Goal: Task Accomplishment & Management: Complete application form

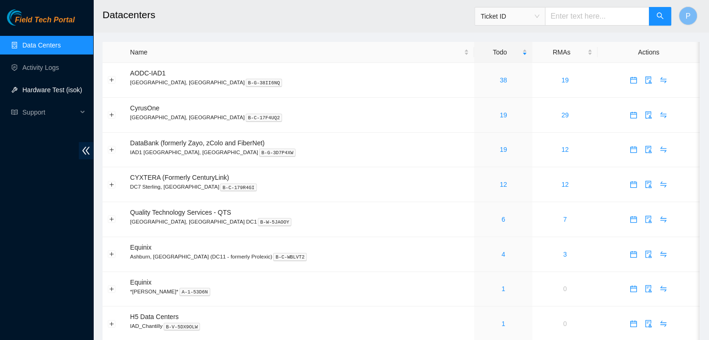
click at [37, 94] on link "Hardware Test (isok)" at bounding box center [52, 89] width 60 height 7
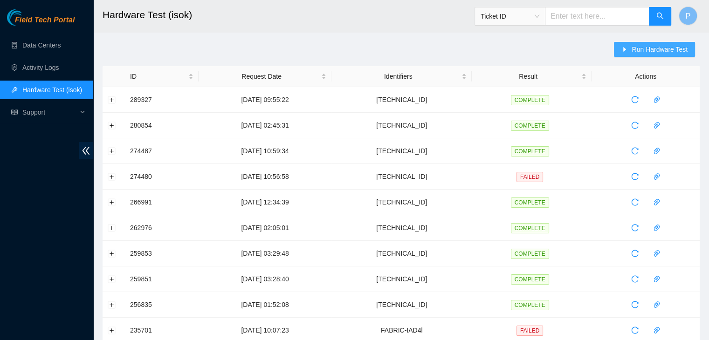
click at [625, 50] on icon "caret-right" at bounding box center [624, 49] width 3 height 5
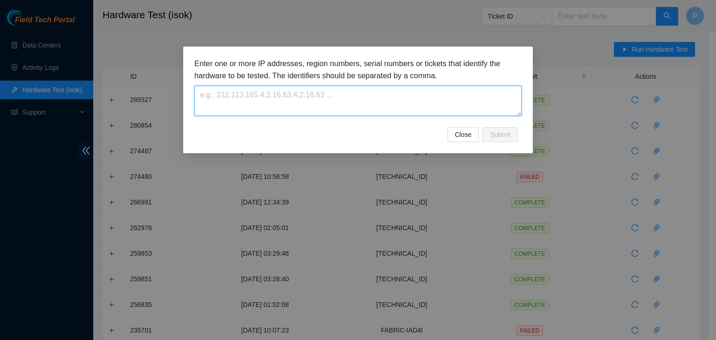
click at [302, 104] on textarea at bounding box center [357, 101] width 327 height 30
click at [222, 94] on textarea at bounding box center [357, 101] width 327 height 30
paste textarea "[TECHNICAL_ID]"
type textarea "[TECHNICAL_ID]"
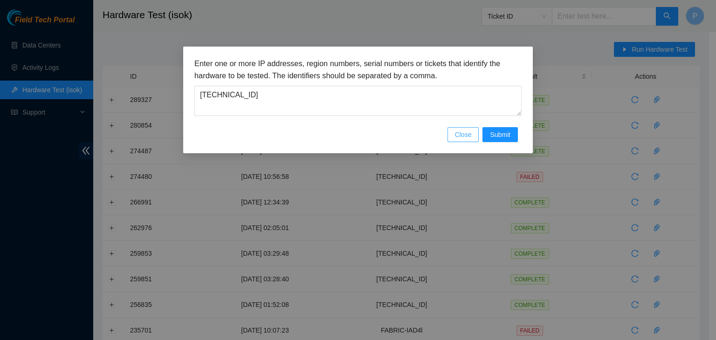
click at [458, 139] on span "Close" at bounding box center [463, 135] width 17 height 10
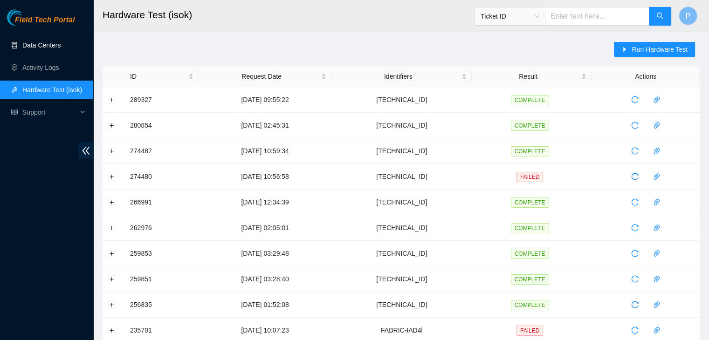
click at [52, 42] on link "Data Centers" at bounding box center [41, 44] width 38 height 7
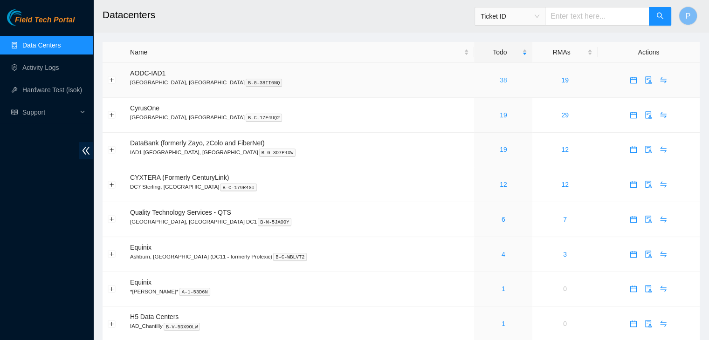
click at [499, 82] on link "38" at bounding box center [502, 79] width 7 height 7
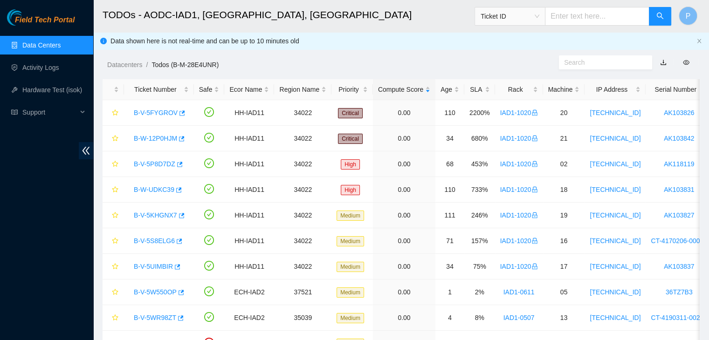
click at [54, 41] on link "Data Centers" at bounding box center [41, 44] width 38 height 7
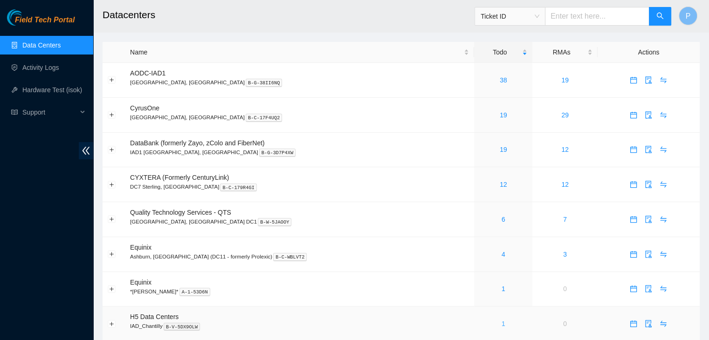
click at [501, 321] on link "1" at bounding box center [503, 323] width 4 height 7
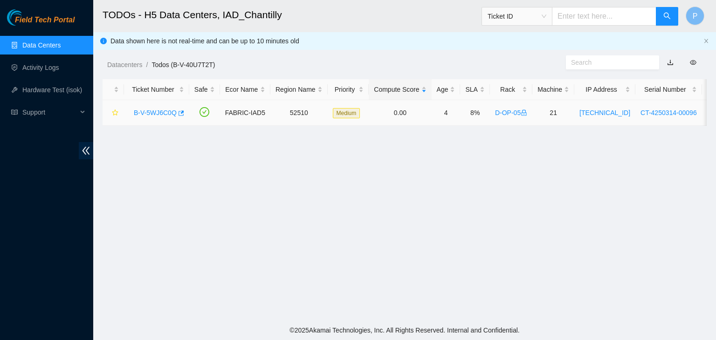
click at [146, 109] on link "B-V-5WJ6C0Q" at bounding box center [155, 112] width 43 height 7
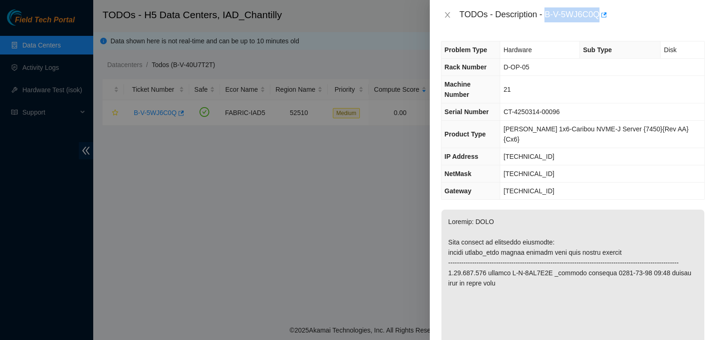
drag, startPoint x: 546, startPoint y: 15, endPoint x: 598, endPoint y: 20, distance: 52.3
click at [598, 20] on div "TODOs - Description - B-V-5WJ6C0Q" at bounding box center [581, 14] width 245 height 15
copy div "B-V-5WJ6C0Q"
drag, startPoint x: 579, startPoint y: 100, endPoint x: 514, endPoint y: 101, distance: 64.8
click at [514, 103] on td "CT-4250314-00096" at bounding box center [602, 111] width 204 height 17
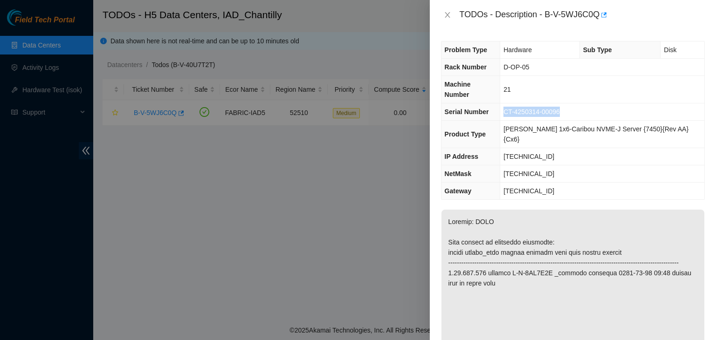
copy span "CT-4250314-00096"
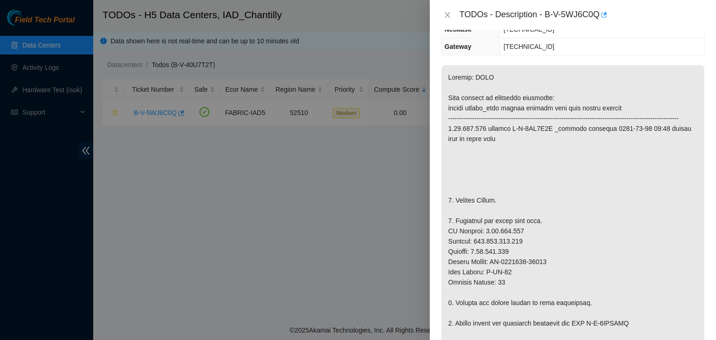
scroll to position [147, 0]
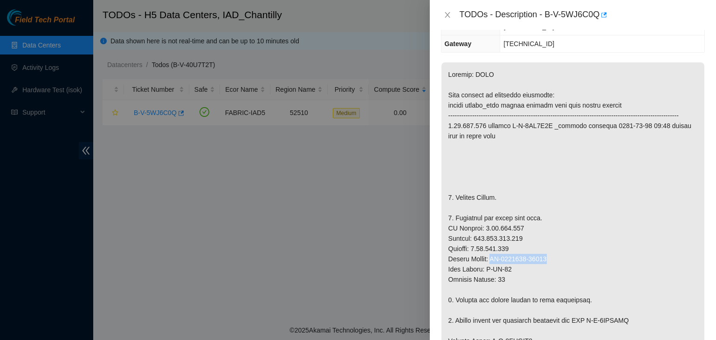
drag, startPoint x: 548, startPoint y: 249, endPoint x: 493, endPoint y: 249, distance: 55.0
click at [493, 249] on p at bounding box center [572, 335] width 263 height 547
copy p "CT-4250520-00006"
click at [610, 245] on p at bounding box center [572, 335] width 263 height 547
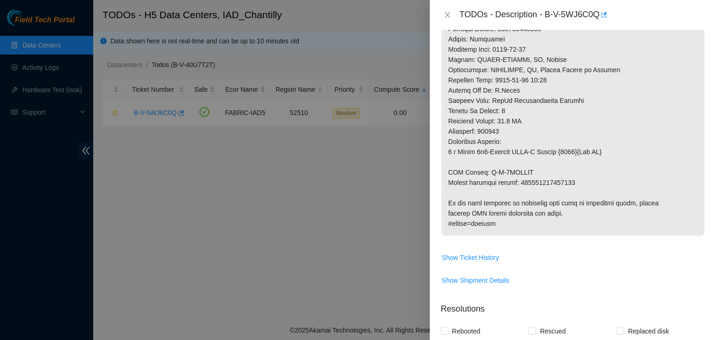
scroll to position [520, 0]
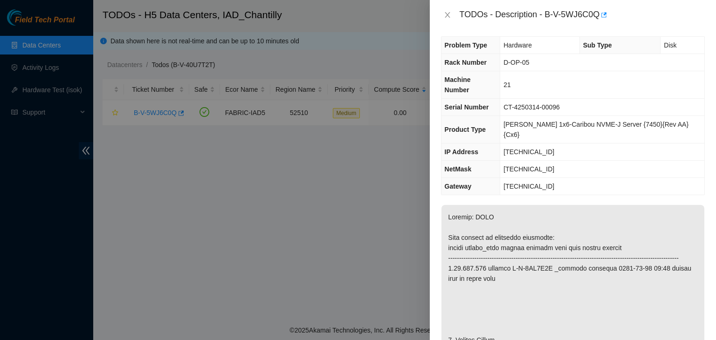
scroll to position [0, 0]
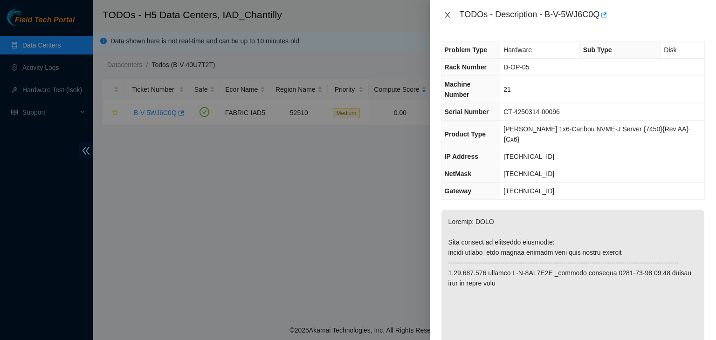
click at [444, 12] on icon "close" at bounding box center [446, 14] width 7 height 7
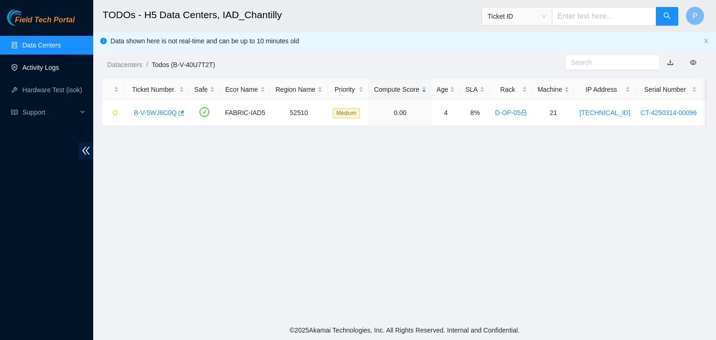
click at [58, 68] on link "Activity Logs" at bounding box center [40, 67] width 37 height 7
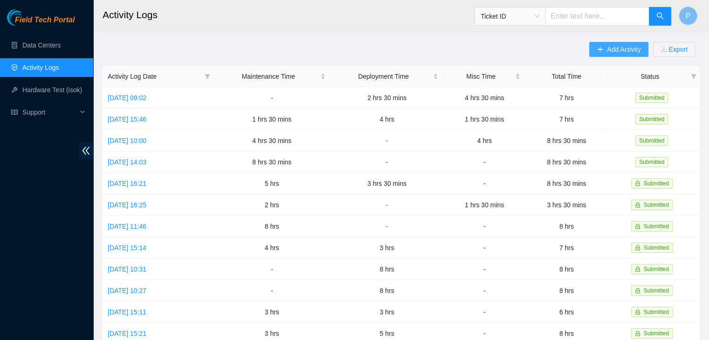
click at [625, 52] on span "Add Activity" at bounding box center [624, 49] width 34 height 10
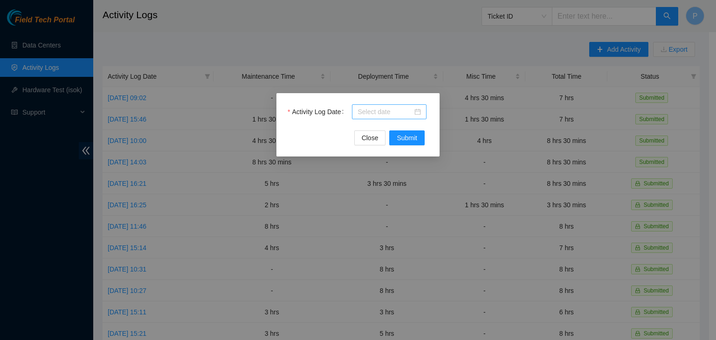
click at [395, 116] on input "Activity Log Date" at bounding box center [384, 112] width 55 height 10
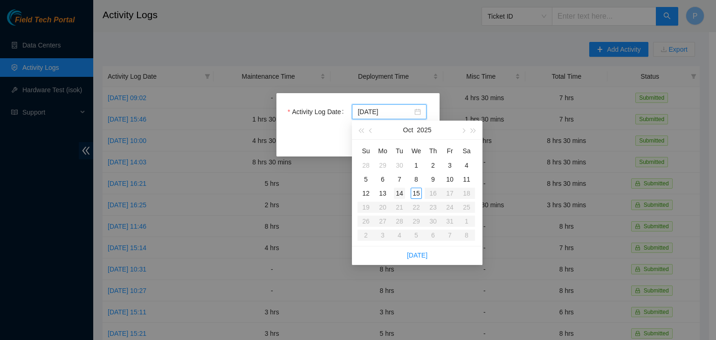
type input "[DATE]"
click at [401, 194] on div "14" at bounding box center [399, 193] width 11 height 11
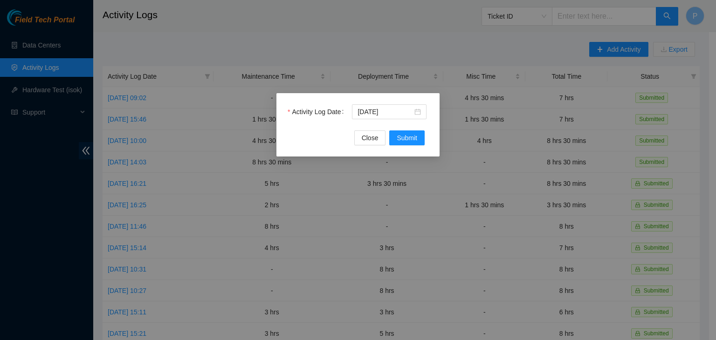
click at [406, 145] on div "Activity Log Date [DATE] Close Submit" at bounding box center [357, 124] width 163 height 63
click at [406, 142] on span "Submit" at bounding box center [406, 138] width 20 height 10
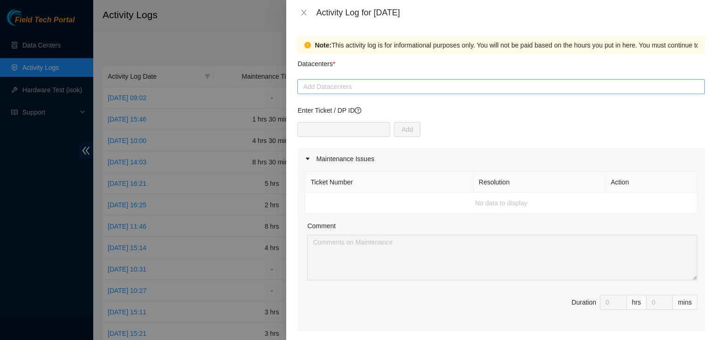
click at [365, 87] on div at bounding box center [501, 86] width 402 height 11
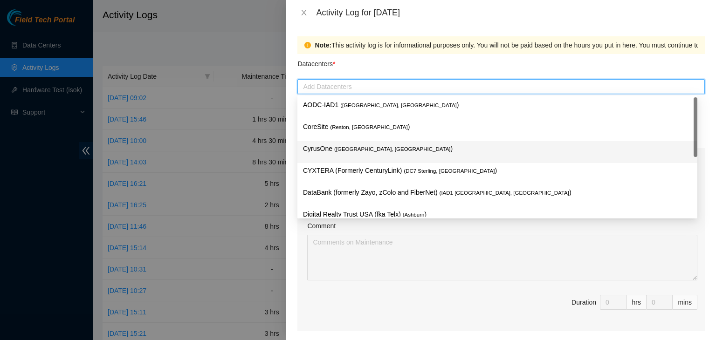
click at [354, 150] on span "( [GEOGRAPHIC_DATA], [GEOGRAPHIC_DATA]" at bounding box center [392, 149] width 116 height 6
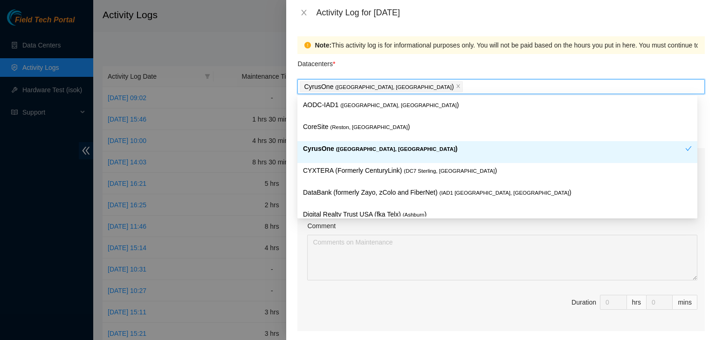
scroll to position [127, 0]
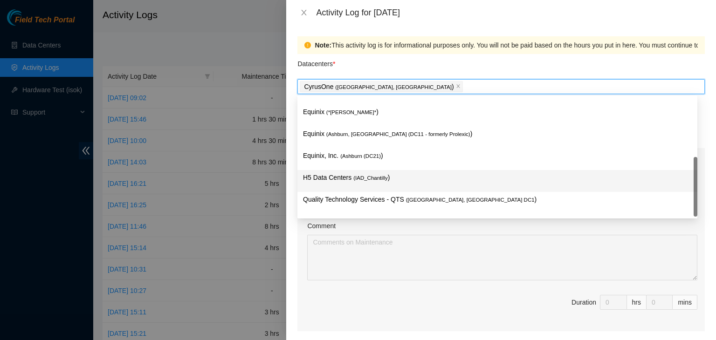
click at [347, 177] on p "H5 Data Centers ( IAD_Chantilly )" at bounding box center [497, 177] width 389 height 11
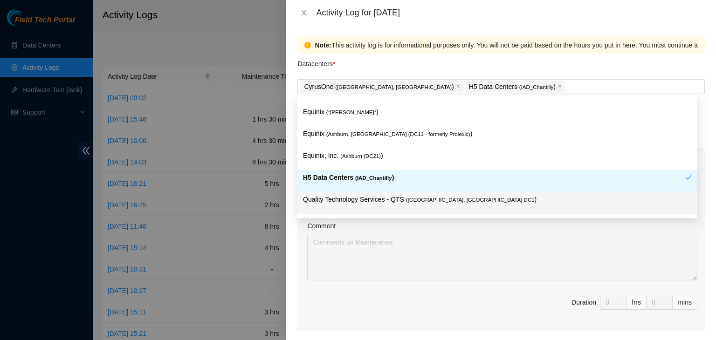
click at [295, 259] on div "Note: This activity log is for informational purposes only. You will not be pai…" at bounding box center [500, 182] width 429 height 315
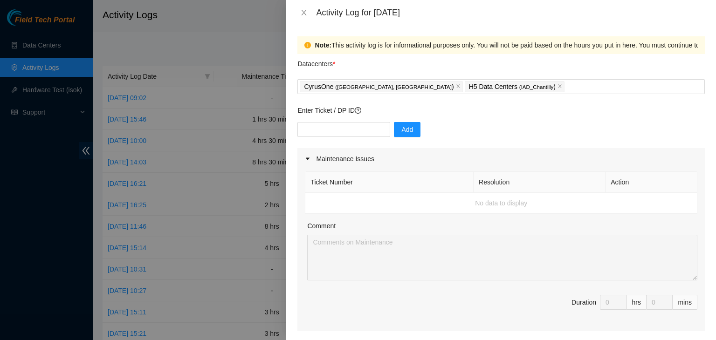
click at [39, 234] on div at bounding box center [358, 170] width 716 height 340
click at [557, 86] on icon "close" at bounding box center [559, 86] width 5 height 5
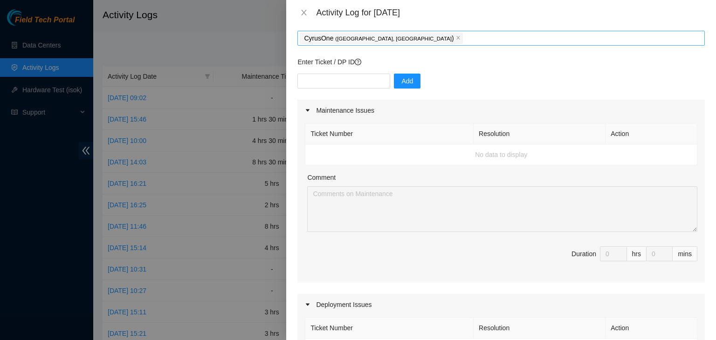
scroll to position [0, 0]
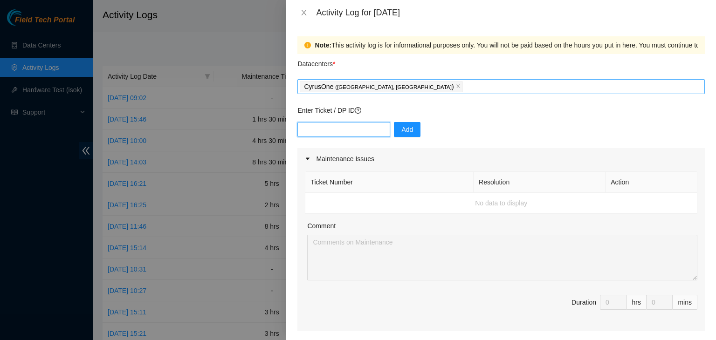
click at [357, 129] on input "text" at bounding box center [343, 129] width 93 height 15
paste input "DP81380"
type input "DP81380"
click at [400, 136] on button "Add" at bounding box center [407, 129] width 27 height 15
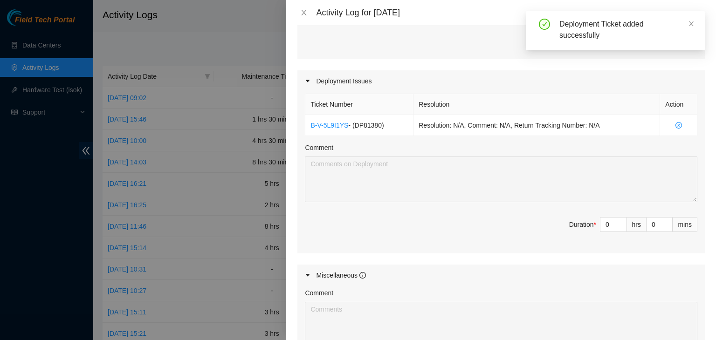
scroll to position [273, 0]
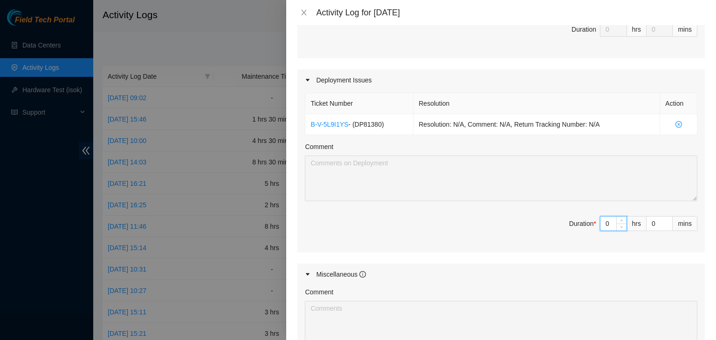
click at [605, 224] on input "0" at bounding box center [613, 224] width 26 height 14
type input "08"
type input "8"
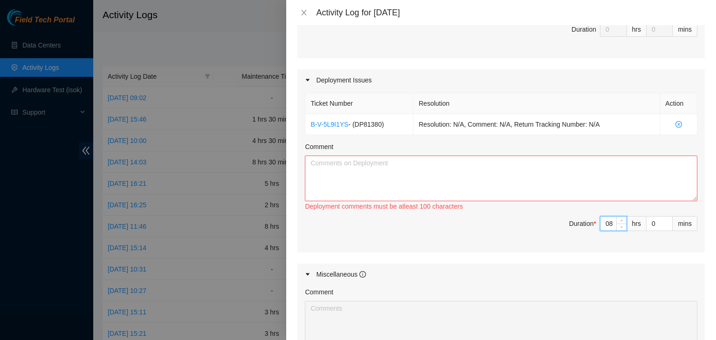
type input "8"
type input "3"
type input "30"
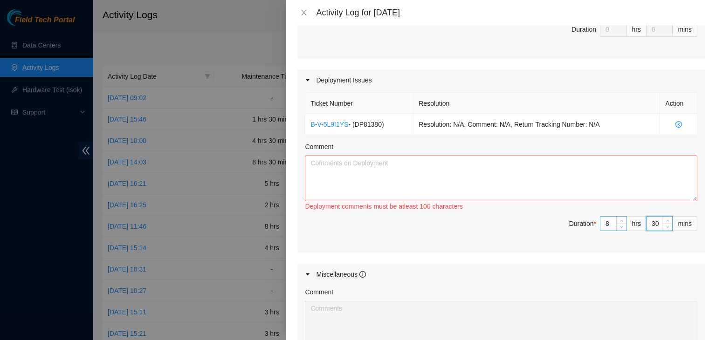
type input "30"
click at [602, 222] on input "8" at bounding box center [613, 224] width 26 height 14
type input "8"
type input "0"
type input "4"
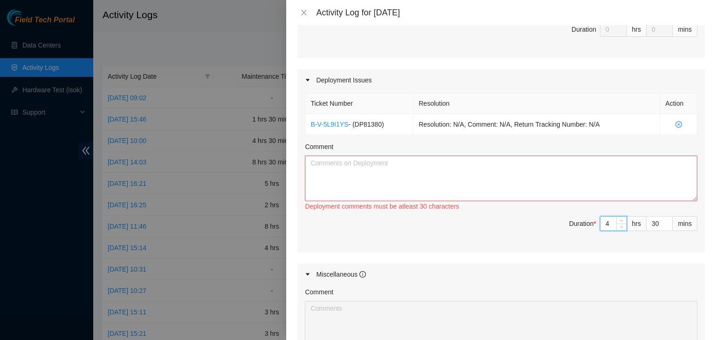
type input "4"
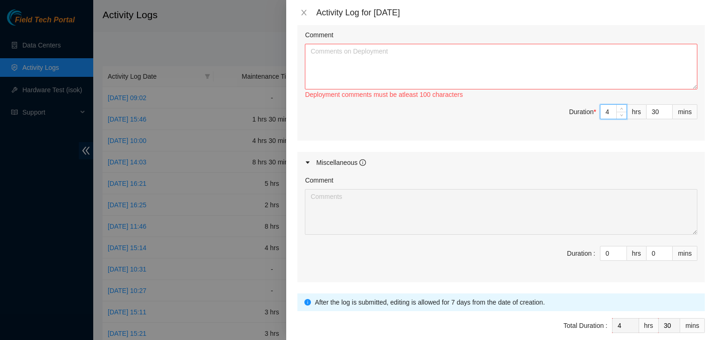
scroll to position [426, 0]
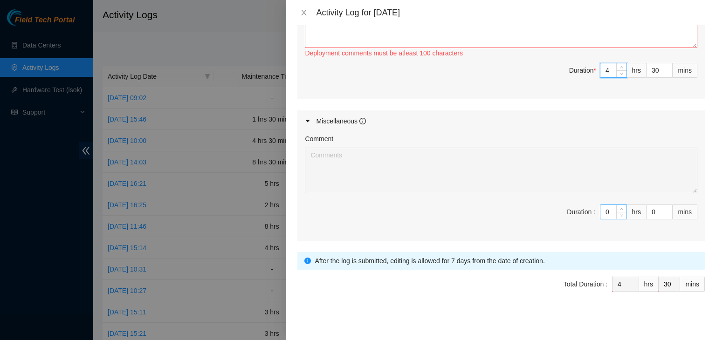
type input "4"
click at [604, 212] on input "0" at bounding box center [613, 212] width 26 height 14
type input "04"
type input "8"
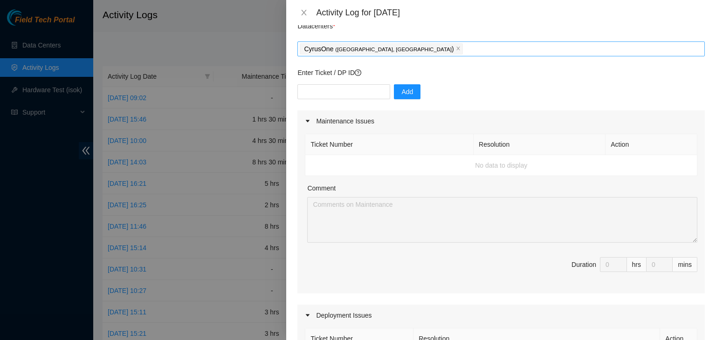
scroll to position [0, 0]
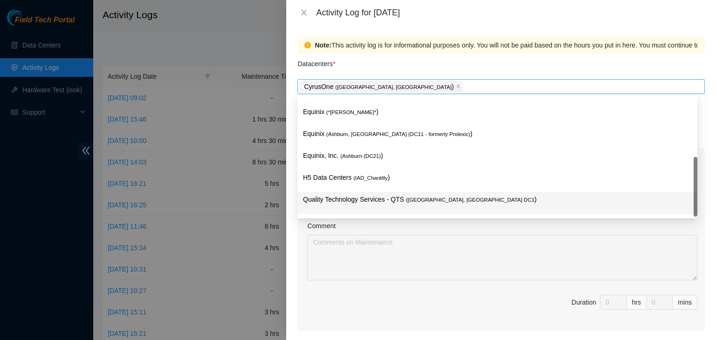
click at [455, 91] on div "CyrusOne ( [PERSON_NAME], [GEOGRAPHIC_DATA] )" at bounding box center [501, 86] width 402 height 13
type input "4"
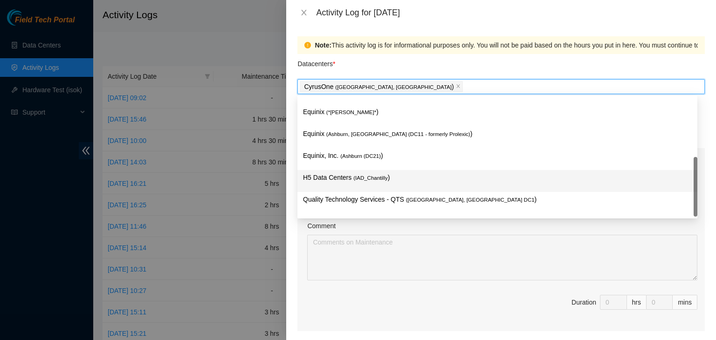
click at [403, 183] on p "H5 Data Centers ( IAD_Chantilly )" at bounding box center [497, 177] width 389 height 11
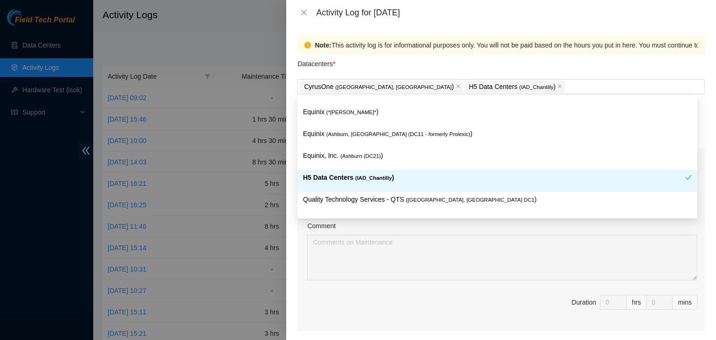
click at [303, 295] on div "Ticket Number Resolution Action No data to display Comment Duration 0 hrs 0 mins" at bounding box center [500, 251] width 407 height 162
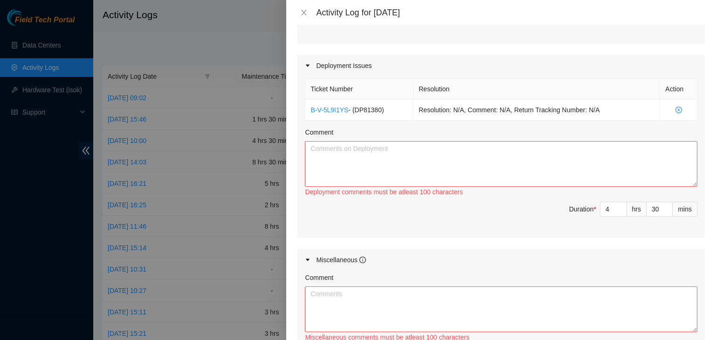
scroll to position [287, 0]
click at [324, 155] on textarea "Comment" at bounding box center [501, 165] width 392 height 46
paste textarea "Hi [PERSON_NAME], I unpacked and verified all supplies. I hauled everything ups…"
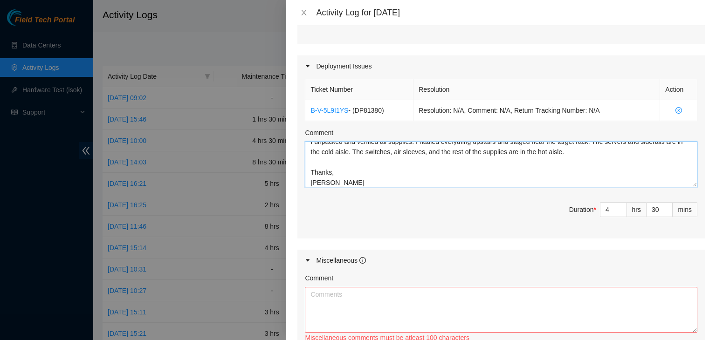
scroll to position [30, 0]
type textarea "Hi [PERSON_NAME], I unpacked and verified all supplies. I hauled everything ups…"
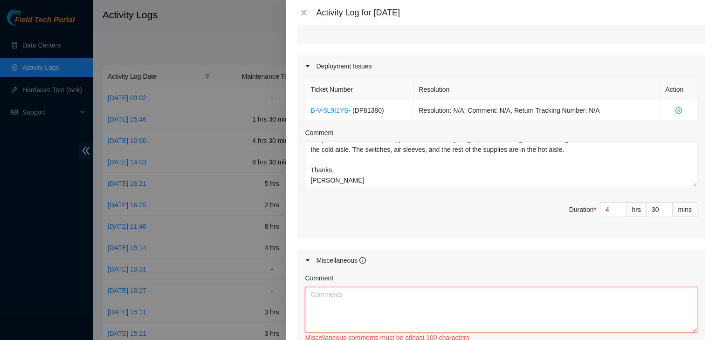
click at [351, 313] on textarea "Comment" at bounding box center [501, 310] width 392 height 46
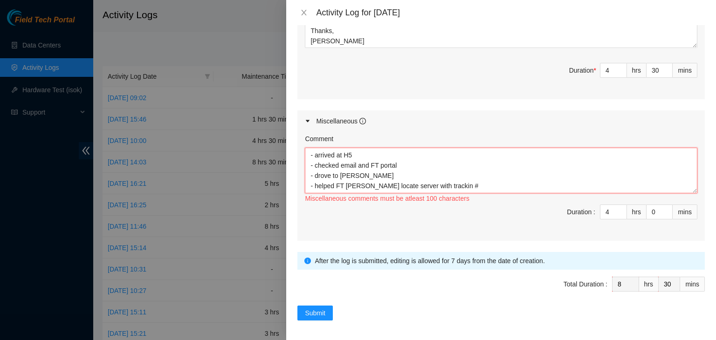
click at [430, 186] on textarea "- arrived at H5 - checked email and FT portal - drove to [PERSON_NAME] - helped…" at bounding box center [501, 171] width 392 height 46
paste textarea "417328430376"
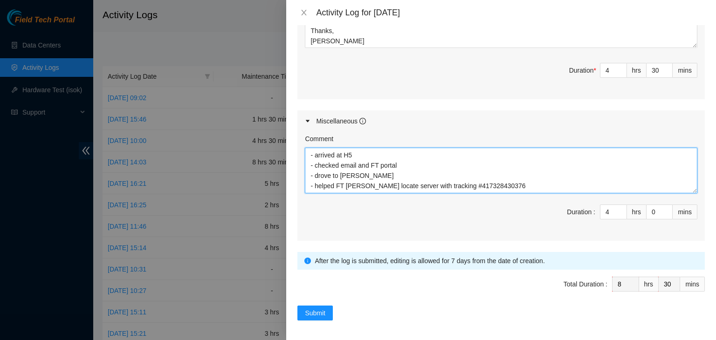
scroll to position [7, 0]
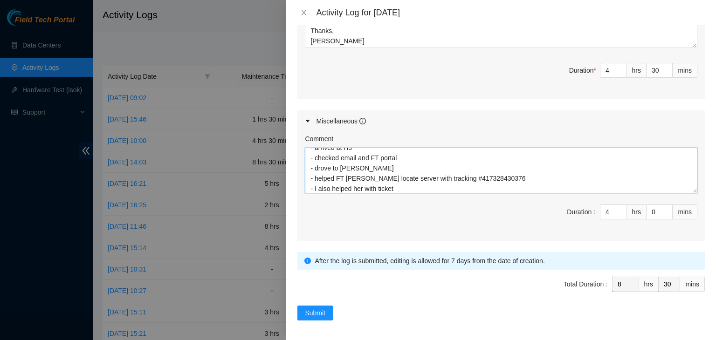
click at [402, 186] on textarea "- arrived at H5 - checked email and FT portal - drove to [PERSON_NAME] - helped…" at bounding box center [501, 171] width 392 height 46
paste textarea "B-V-5RZMG6O"
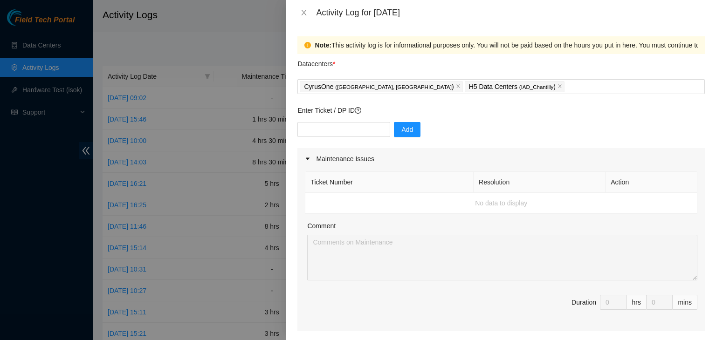
scroll to position [426, 0]
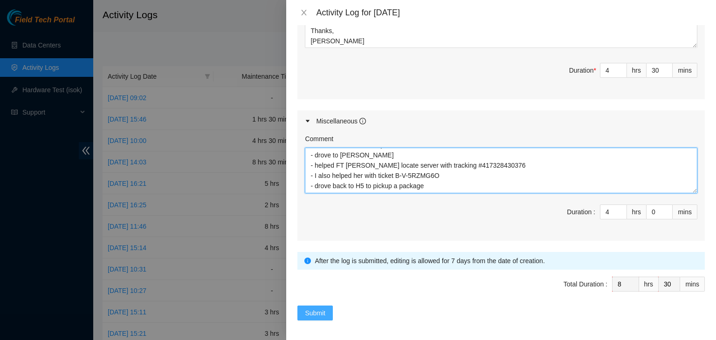
type textarea "- arrived at H5 - checked email and FT portal - drove to [PERSON_NAME] - helped…"
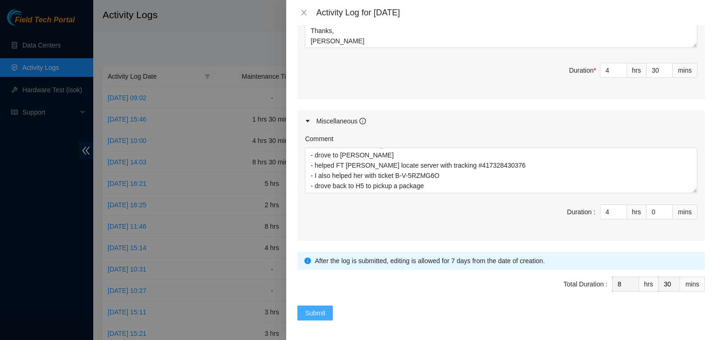
click at [324, 309] on span "Submit" at bounding box center [315, 313] width 20 height 10
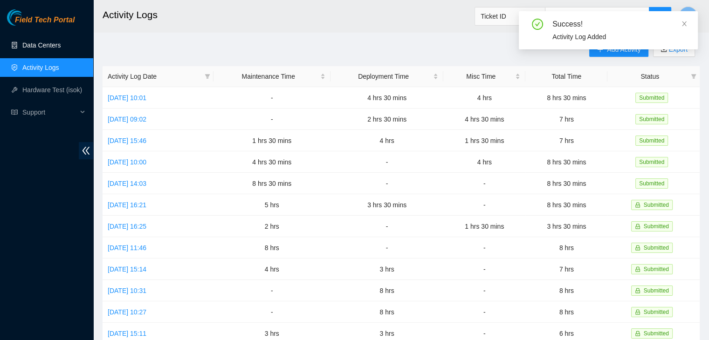
click at [41, 41] on link "Data Centers" at bounding box center [41, 44] width 38 height 7
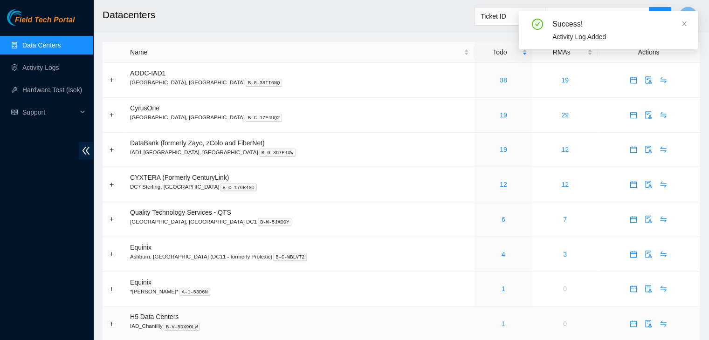
click at [501, 325] on link "1" at bounding box center [503, 323] width 4 height 7
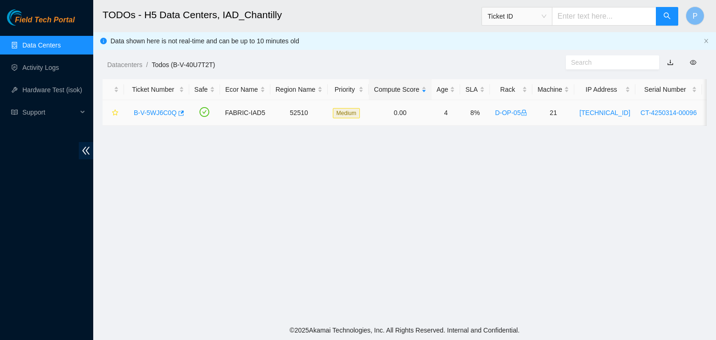
click at [150, 117] on div "B-V-5WJ6C0Q" at bounding box center [156, 112] width 55 height 15
click at [151, 116] on link "B-V-5WJ6C0Q" at bounding box center [155, 112] width 43 height 7
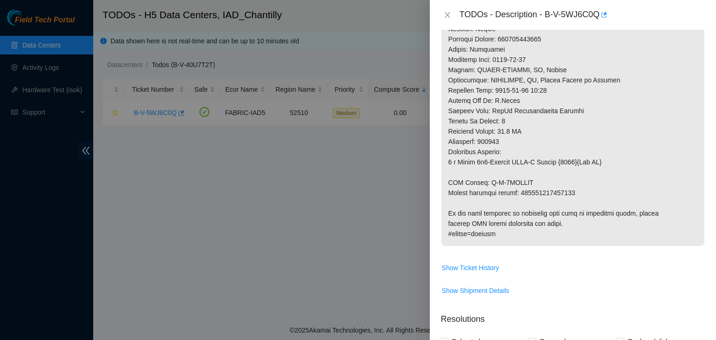
scroll to position [518, 0]
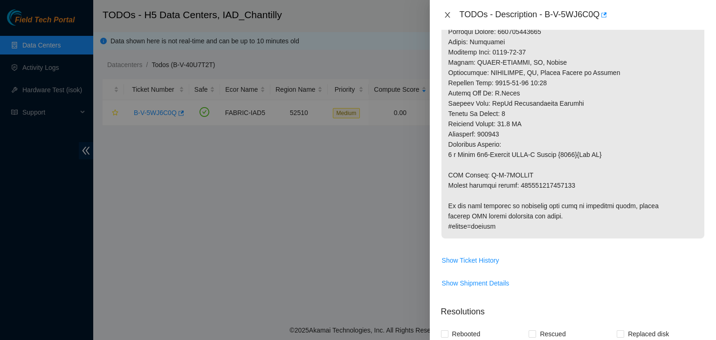
click at [445, 15] on icon "close" at bounding box center [446, 14] width 7 height 7
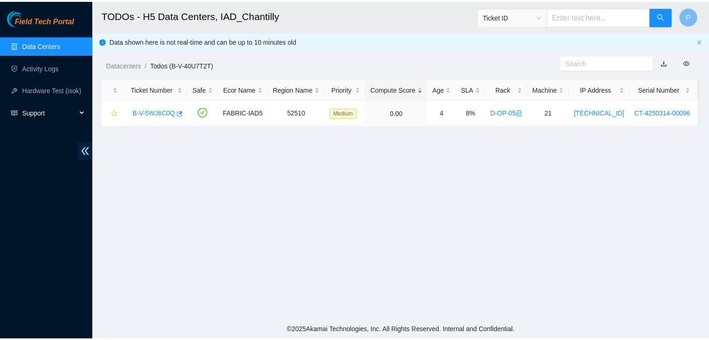
scroll to position [274, 0]
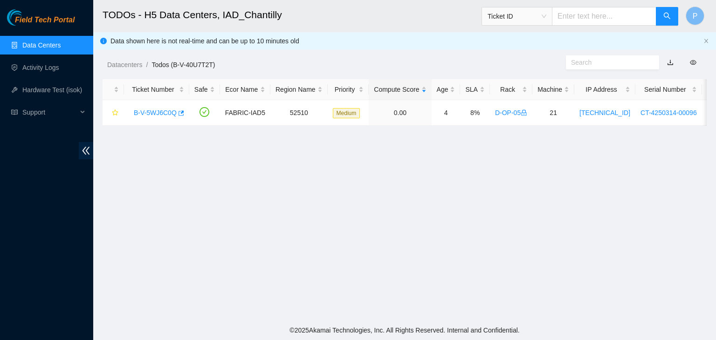
click at [44, 43] on link "Data Centers" at bounding box center [41, 44] width 38 height 7
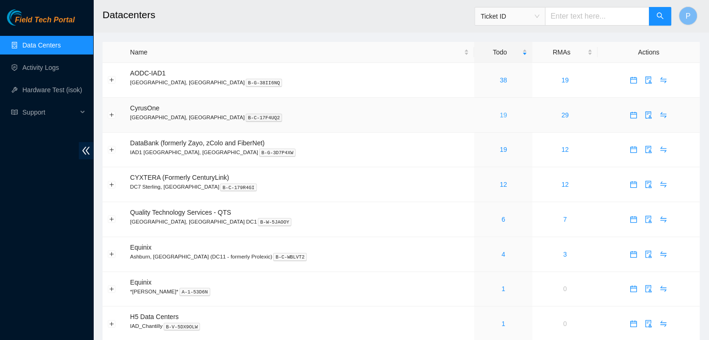
click at [499, 114] on link "19" at bounding box center [502, 114] width 7 height 7
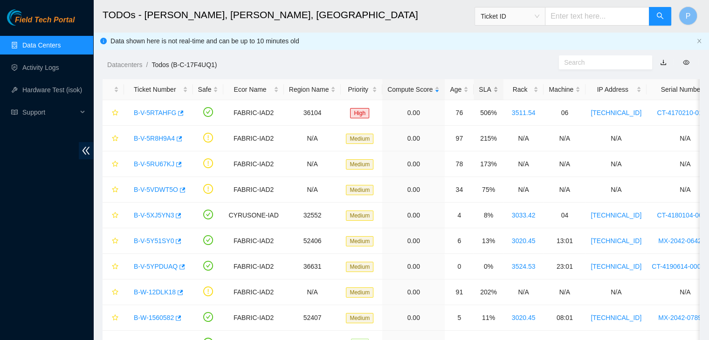
click at [483, 90] on div "SLA" at bounding box center [487, 89] width 19 height 10
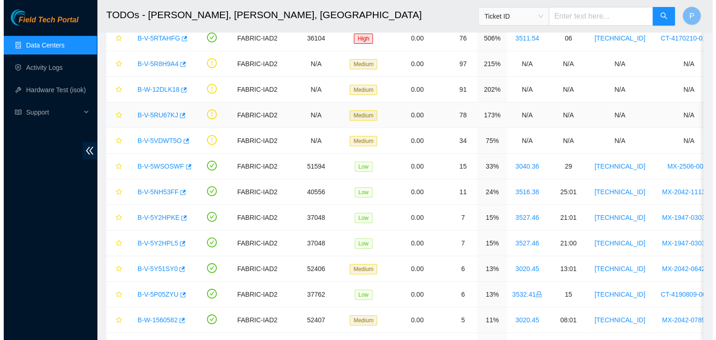
scroll to position [75, 0]
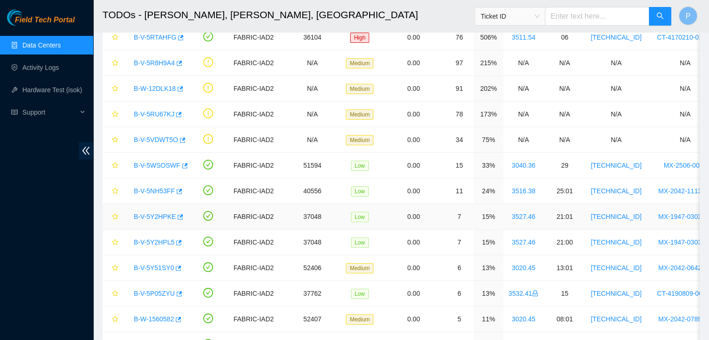
click at [157, 215] on link "B-V-5Y2HPKE" at bounding box center [155, 216] width 42 height 7
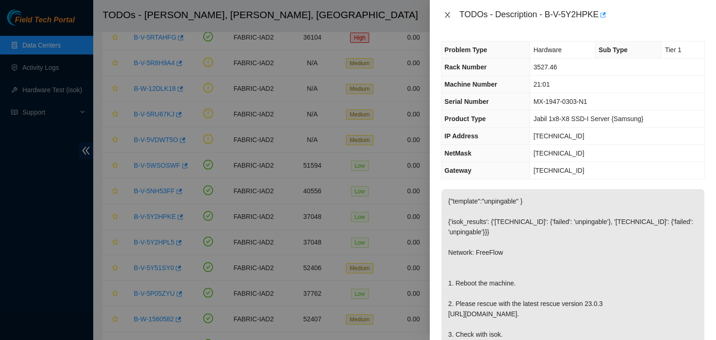
drag, startPoint x: 448, startPoint y: 21, endPoint x: 445, endPoint y: 16, distance: 5.7
click at [445, 16] on div "TODOs - Description - B-V-5Y2HPKE" at bounding box center [573, 14] width 264 height 15
click at [445, 16] on icon "close" at bounding box center [446, 14] width 7 height 7
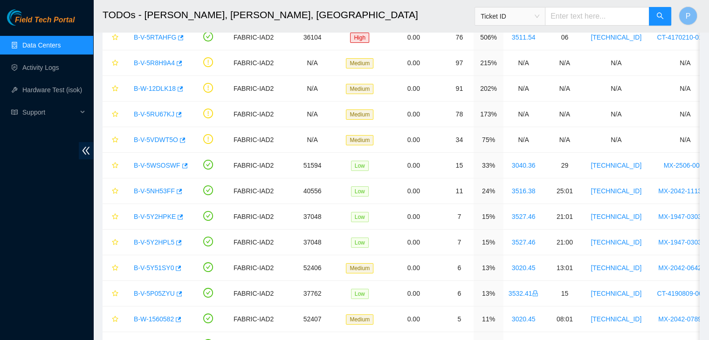
click at [39, 49] on link "Data Centers" at bounding box center [41, 44] width 38 height 7
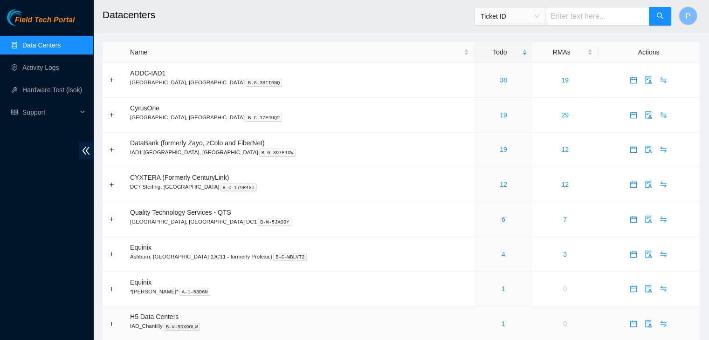
click at [479, 329] on div "1" at bounding box center [503, 324] width 48 height 10
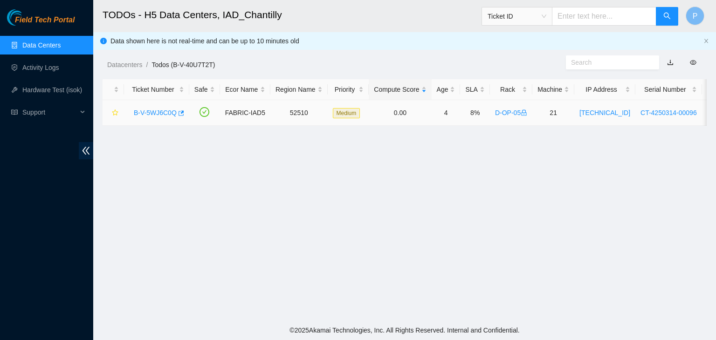
click at [162, 107] on div "B-V-5WJ6C0Q" at bounding box center [156, 112] width 55 height 15
click at [161, 116] on link "B-V-5WJ6C0Q" at bounding box center [155, 112] width 43 height 7
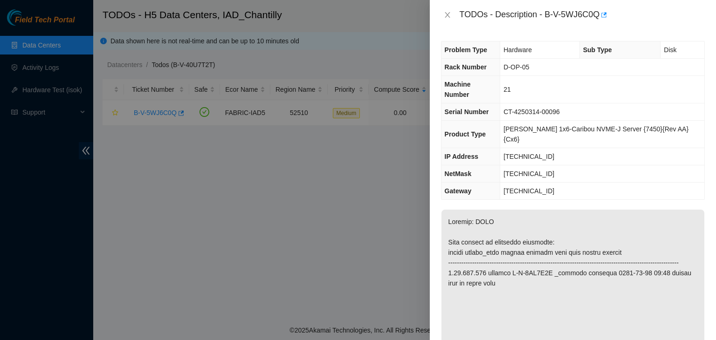
click at [82, 276] on div at bounding box center [358, 170] width 716 height 340
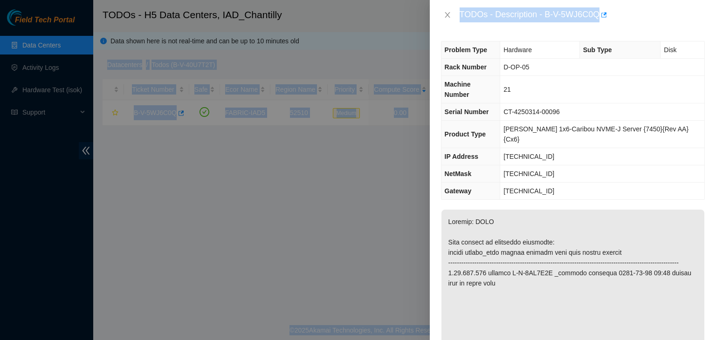
drag, startPoint x: 661, startPoint y: 3, endPoint x: 663, endPoint y: -4, distance: 6.7
click at [663, 0] on html "Field Tech Portal Data Centers Activity Logs Hardware Test (isok) Support TODOs…" at bounding box center [358, 170] width 716 height 340
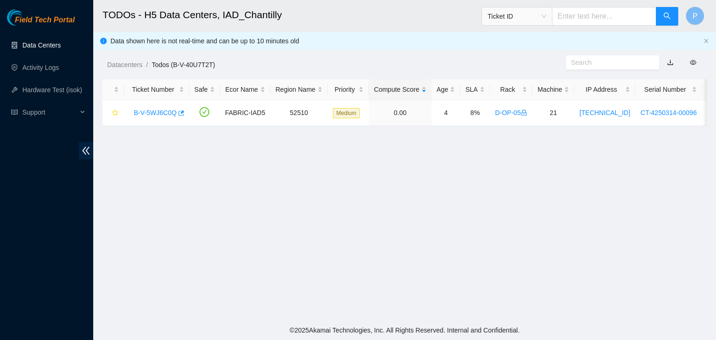
click at [58, 41] on link "Data Centers" at bounding box center [41, 44] width 38 height 7
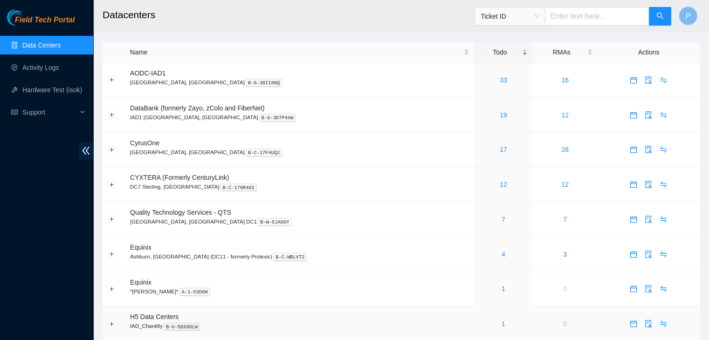
click at [479, 328] on div "1" at bounding box center [503, 324] width 48 height 10
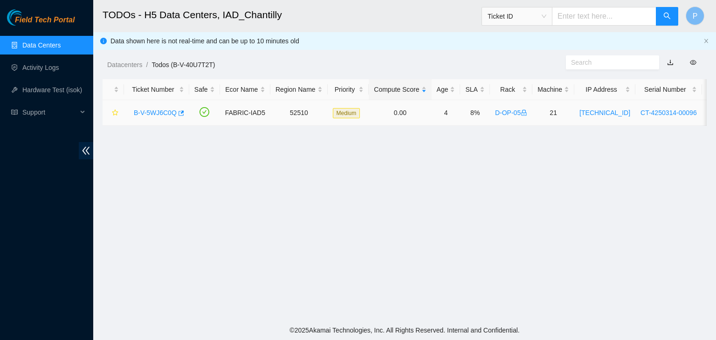
click at [160, 112] on link "B-V-5WJ6C0Q" at bounding box center [155, 112] width 43 height 7
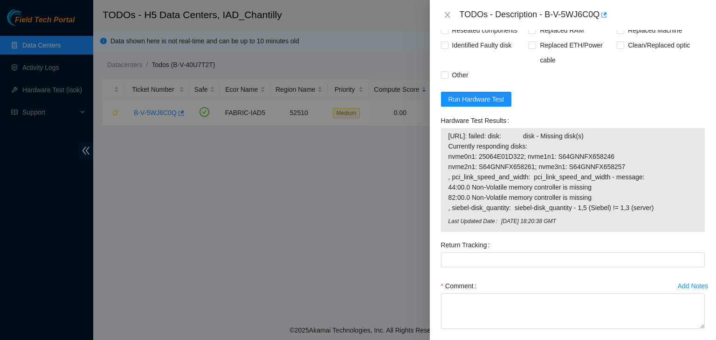
scroll to position [834, 0]
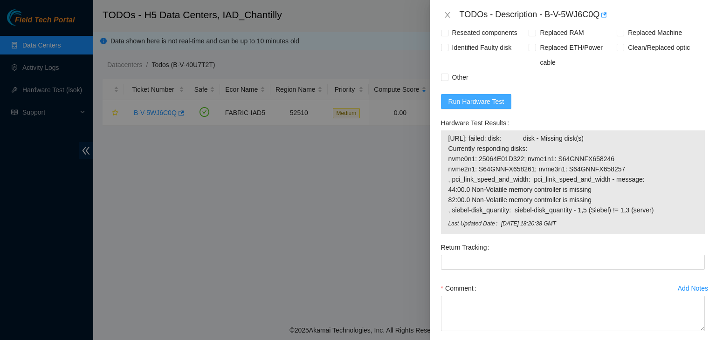
click at [487, 96] on span "Run Hardware Test" at bounding box center [476, 101] width 56 height 10
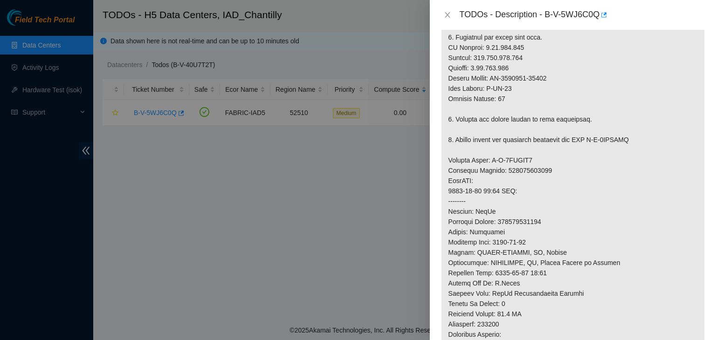
scroll to position [270, 0]
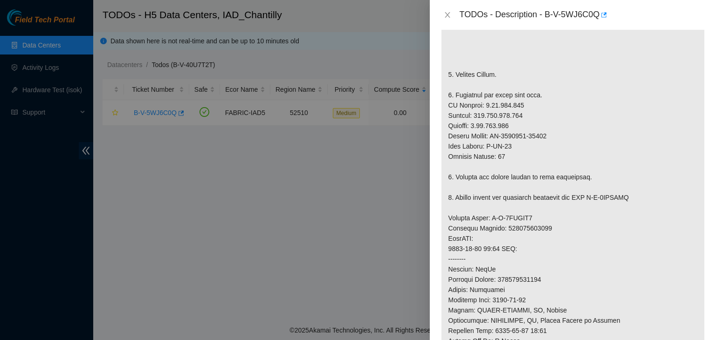
click at [498, 91] on p at bounding box center [572, 212] width 263 height 547
copy p "[TECHNICAL_ID]"
click at [626, 204] on p at bounding box center [572, 212] width 263 height 547
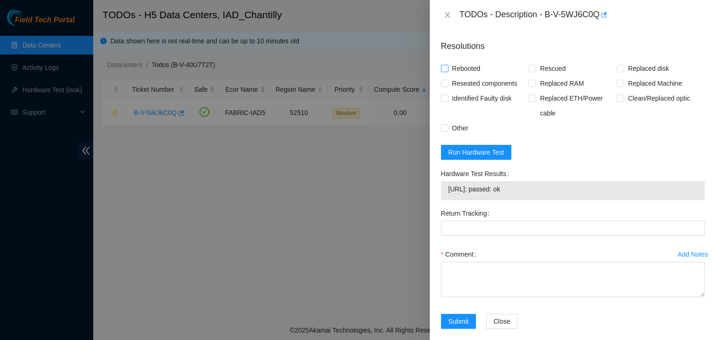
click at [445, 65] on input "Rebooted" at bounding box center [444, 68] width 7 height 7
checkbox input "true"
click at [533, 65] on span at bounding box center [531, 68] width 7 height 7
click at [533, 65] on input "Rescued" at bounding box center [531, 68] width 7 height 7
checkbox input "true"
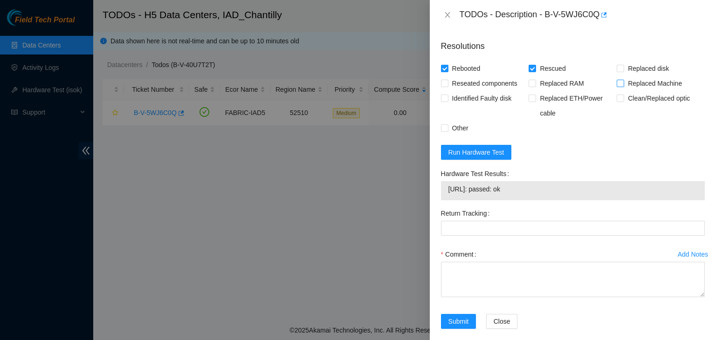
click at [619, 80] on span at bounding box center [619, 83] width 7 height 7
click at [619, 80] on input "Replaced Machine" at bounding box center [619, 83] width 7 height 7
checkbox input "true"
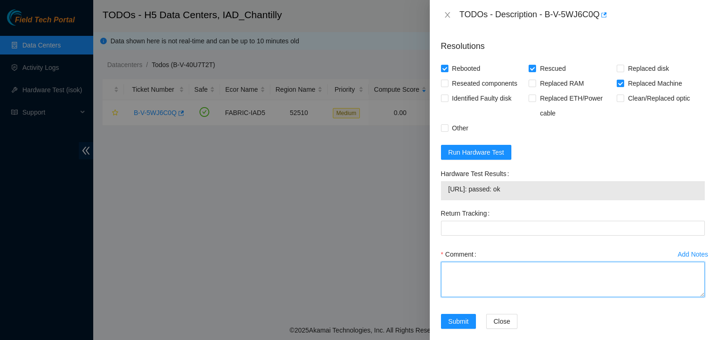
click at [469, 264] on textarea "Comment" at bounding box center [573, 279] width 264 height 35
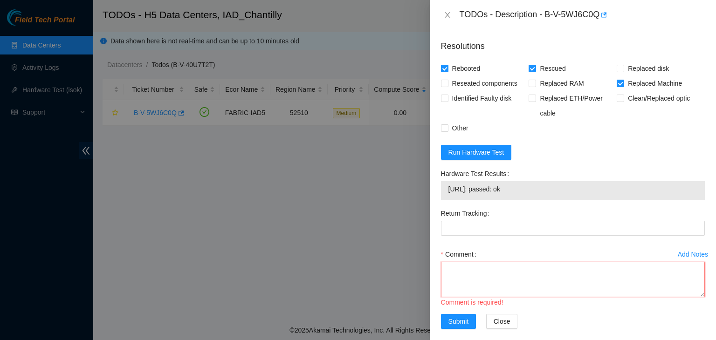
scroll to position [7, 0]
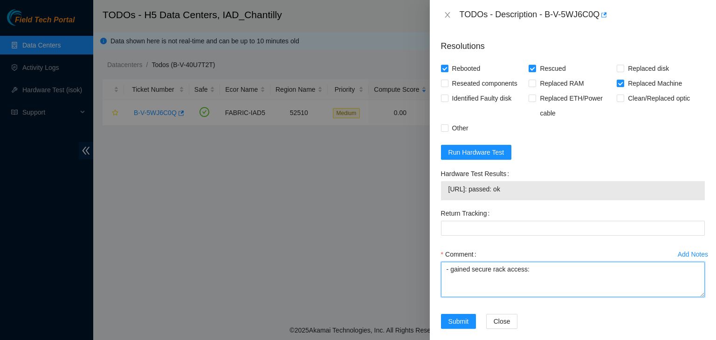
paste textarea "B-V-5YZPR4V"
paste textarea "akat has completed your request (B-V-5YZPR4V) Message from akat: B-V-5YZPR4V: u…"
type textarea "- gained secure rack access: B-V-5YZPR4V - contacted nocc akat has completed yo…"
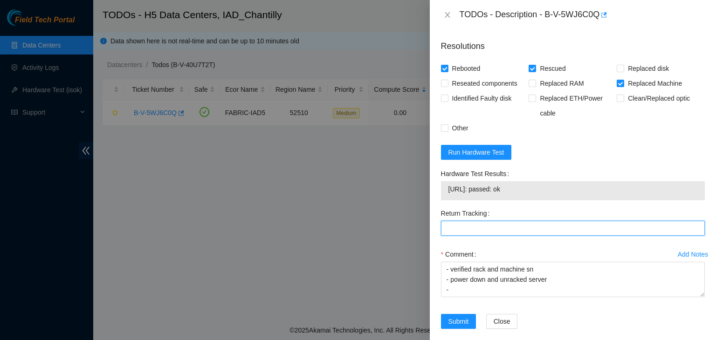
click at [492, 222] on Tracking "Return Tracking" at bounding box center [573, 228] width 264 height 15
paste Tracking "093642900249068"
type Tracking "093642900249068"
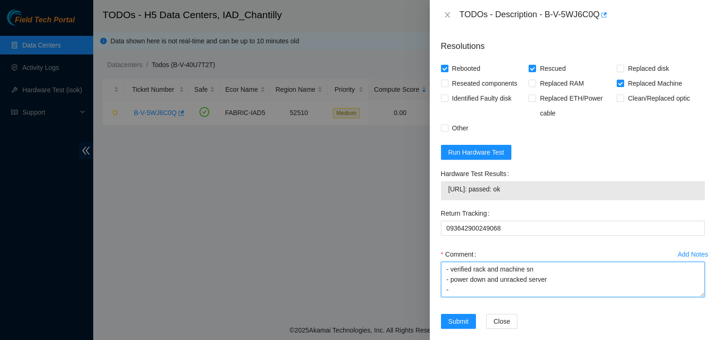
click at [483, 285] on textarea "- gained secure rack access: B-V-5YZPR4V - contacted nocc akat has completed yo…" at bounding box center [573, 279] width 264 height 35
paste textarea "old CT-4250314-00096"
paste textarea "new CT-4250520-00006"
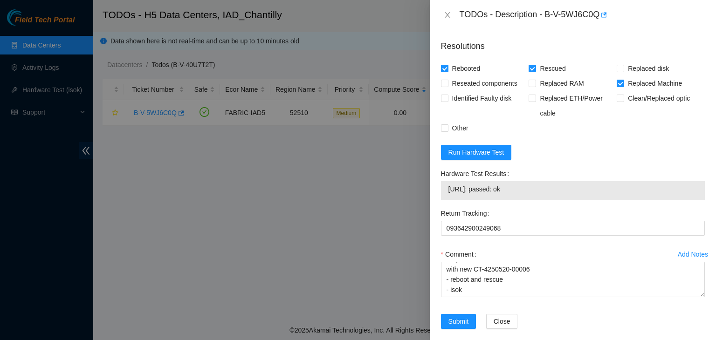
click at [525, 184] on span "2.17.114.150: passed: ok" at bounding box center [572, 189] width 249 height 10
drag, startPoint x: 520, startPoint y: 176, endPoint x: 448, endPoint y: 179, distance: 72.3
click at [448, 184] on span "2.17.114.150: passed: ok" at bounding box center [572, 189] width 249 height 10
copy span "2.17.114.150: passed: ok"
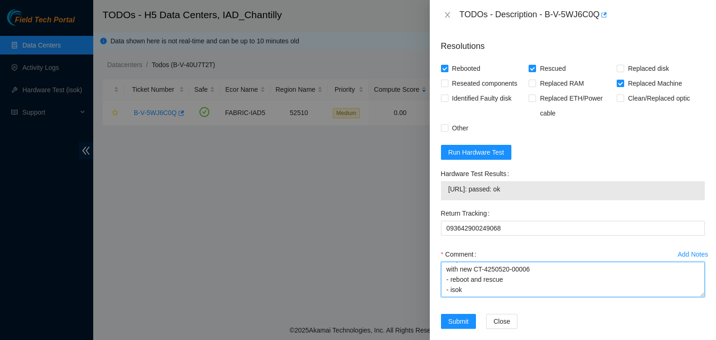
click at [469, 282] on textarea "- gained secure rack access: B-V-5YZPR4V - contacted nocc akat has completed yo…" at bounding box center [573, 279] width 264 height 35
paste textarea "2.17.114.150: passed: ok"
click at [498, 276] on textarea "- gained secure rack access: B-V-5YZPR4V - contacted nocc akat has completed yo…" at bounding box center [573, 279] width 264 height 35
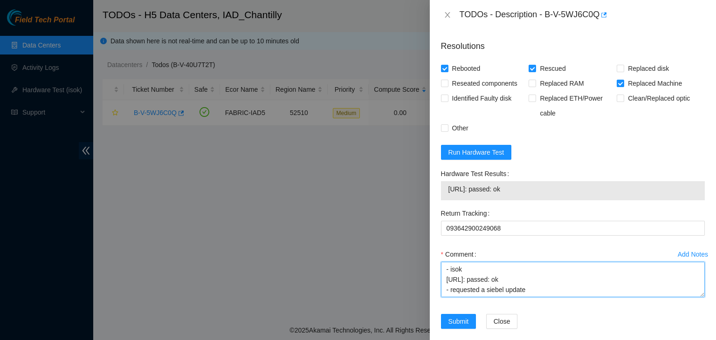
paste textarea "jrayner@prod-login-east01:~$ isok-new 2.17.114.150 | The following hosts passed…"
click at [486, 284] on textarea "- gained secure rack access: B-V-5YZPR4V - contacted nocc akat has completed yo…" at bounding box center [573, 279] width 264 height 35
paste textarea "akat has completed your request (B-V-5YZPR4V) Message from akat: B-V-5YZPR4V: l…"
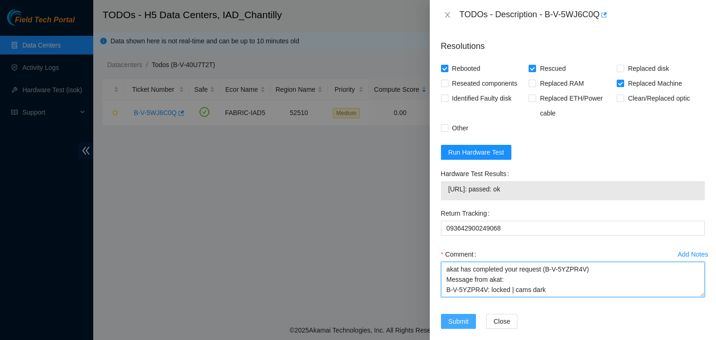
type textarea "- gained secure rack access: B-V-5YZPR4V - contacted nocc akat has completed yo…"
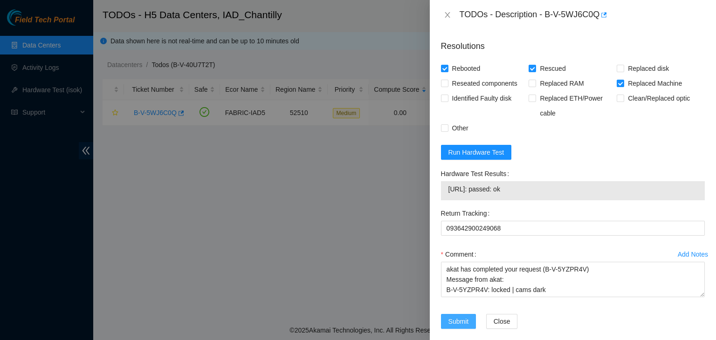
click at [463, 316] on span "Submit" at bounding box center [458, 321] width 20 height 10
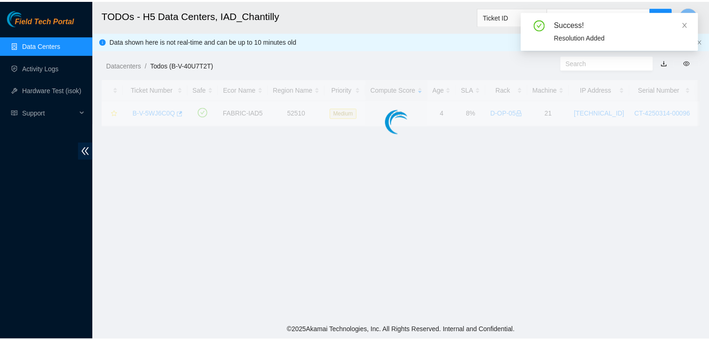
scroll to position [254, 0]
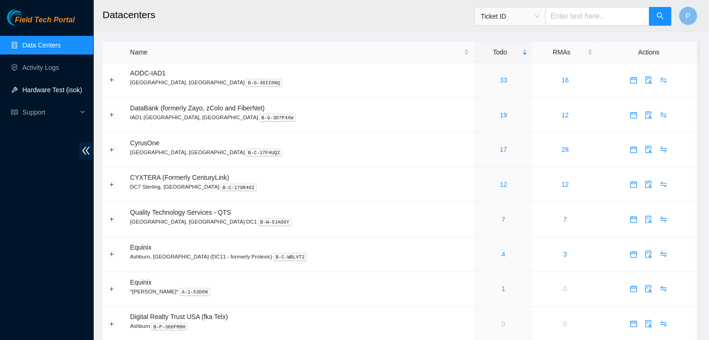
click at [47, 87] on link "Hardware Test (isok)" at bounding box center [52, 89] width 60 height 7
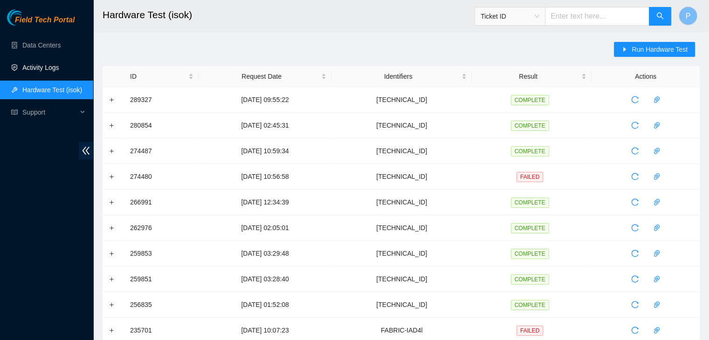
click at [51, 71] on link "Activity Logs" at bounding box center [40, 67] width 37 height 7
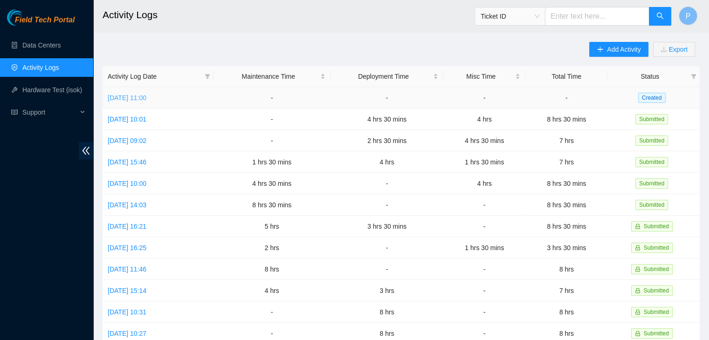
click at [146, 95] on link "Wed, 15 Oct 2025 11:00" at bounding box center [127, 97] width 39 height 7
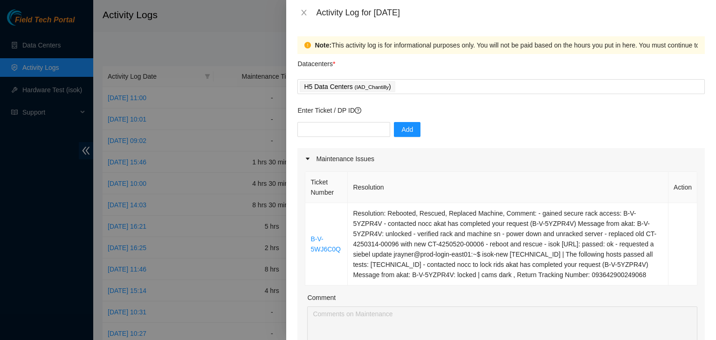
click at [307, 6] on div "Activity Log for 15-10-2025" at bounding box center [500, 12] width 429 height 25
click at [304, 10] on icon "close" at bounding box center [303, 12] width 7 height 7
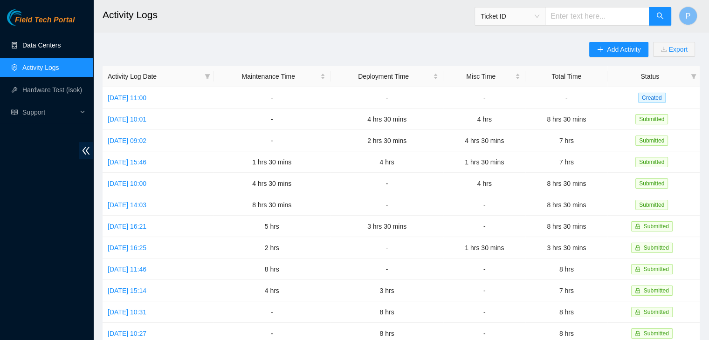
click at [38, 44] on link "Data Centers" at bounding box center [41, 44] width 38 height 7
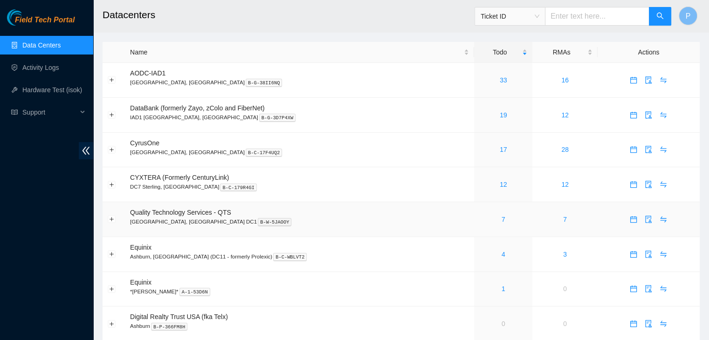
click at [479, 217] on div "7" at bounding box center [503, 219] width 48 height 10
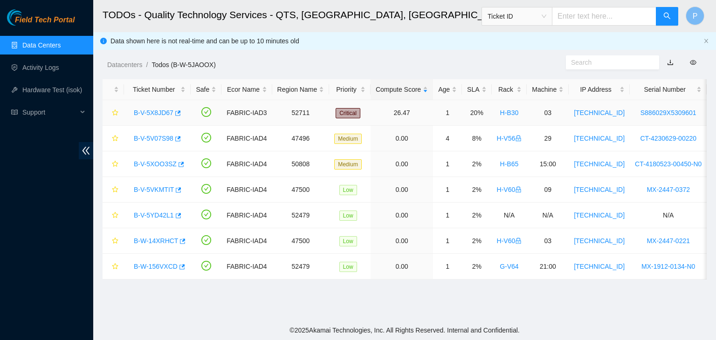
click at [144, 112] on link "B-V-5X8JD67" at bounding box center [154, 112] width 40 height 7
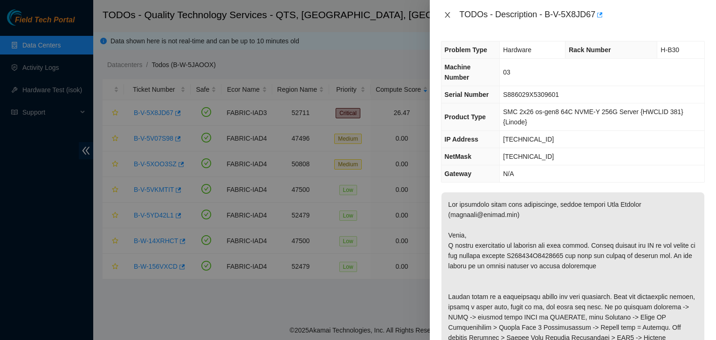
click at [448, 16] on icon "close" at bounding box center [446, 15] width 5 height 6
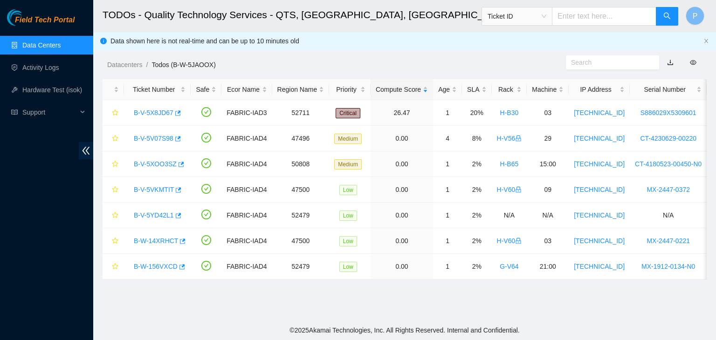
click at [53, 41] on link "Data Centers" at bounding box center [41, 44] width 38 height 7
